Goal: Task Accomplishment & Management: Manage account settings

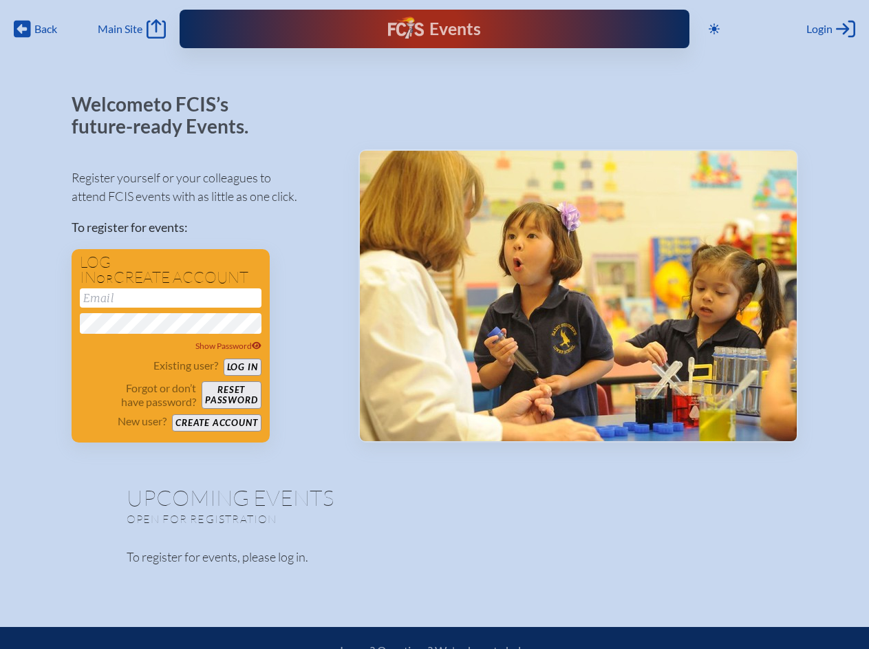
click at [36, 29] on span "Back" at bounding box center [45, 29] width 23 height 14
click at [714, 29] on icon at bounding box center [714, 28] width 11 height 11
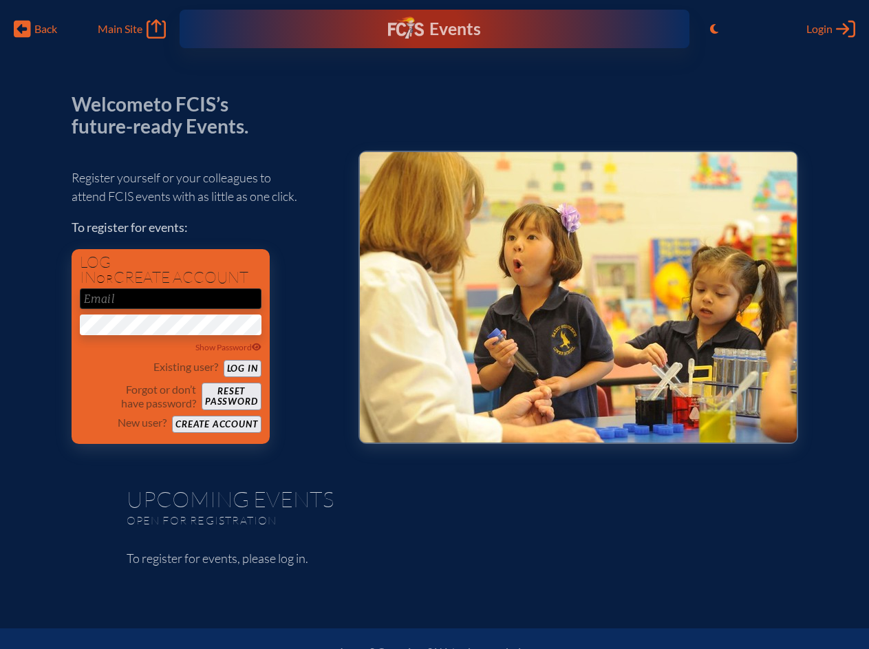
click at [831, 29] on span "Login" at bounding box center [820, 29] width 26 height 14
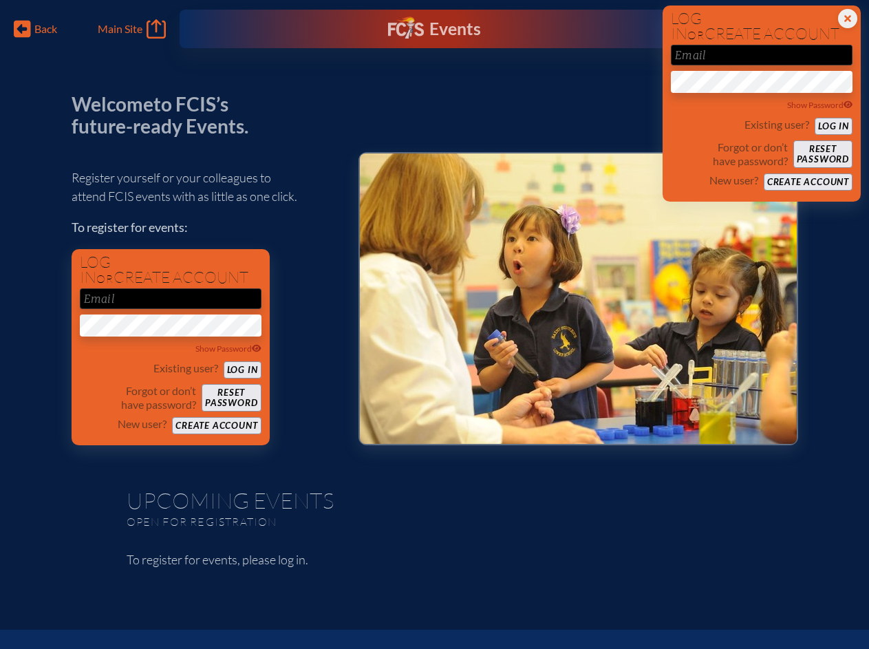
click at [171, 346] on div "Show Password" at bounding box center [171, 349] width 182 height 14
